Goal: Manage account settings

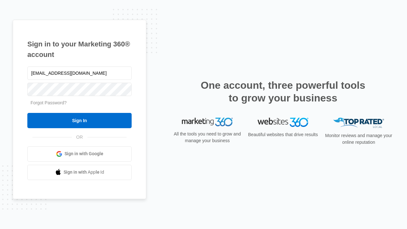
type input "[EMAIL_ADDRESS][DOMAIN_NAME]"
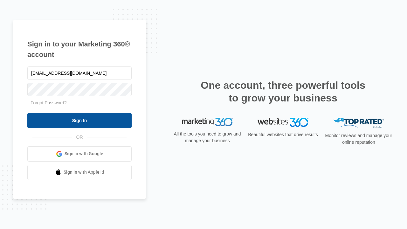
click at [79, 120] on input "Sign In" at bounding box center [79, 120] width 104 height 15
